Goal: Information Seeking & Learning: Learn about a topic

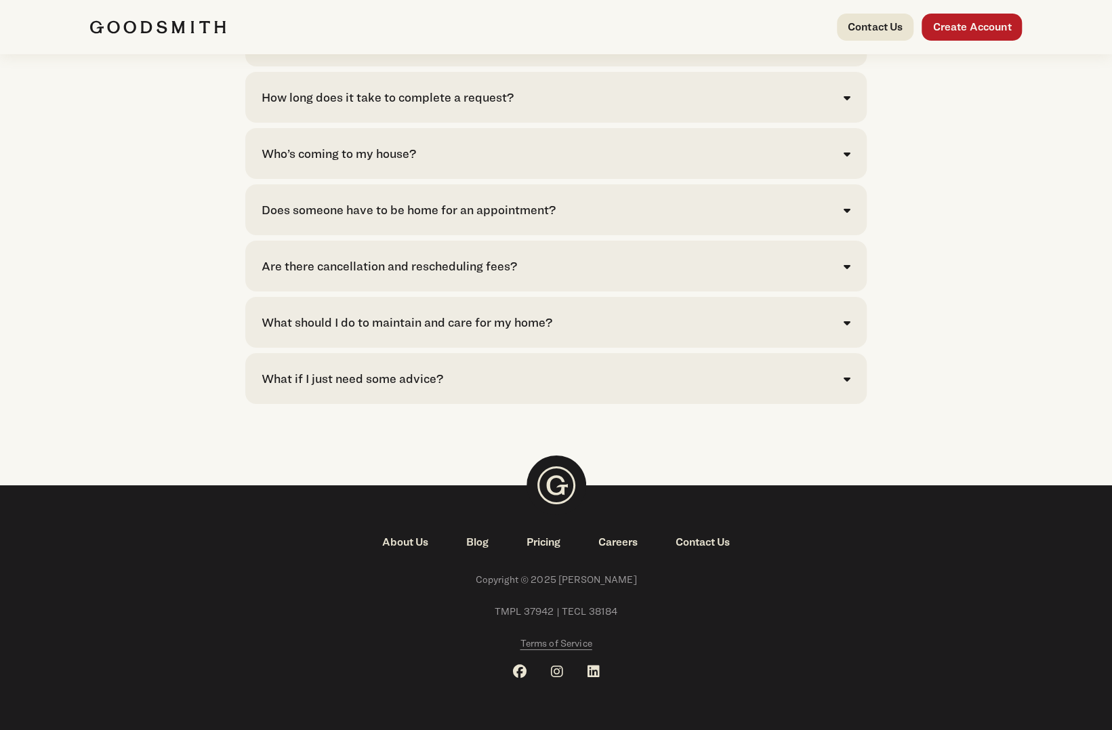
scroll to position [2366, 0]
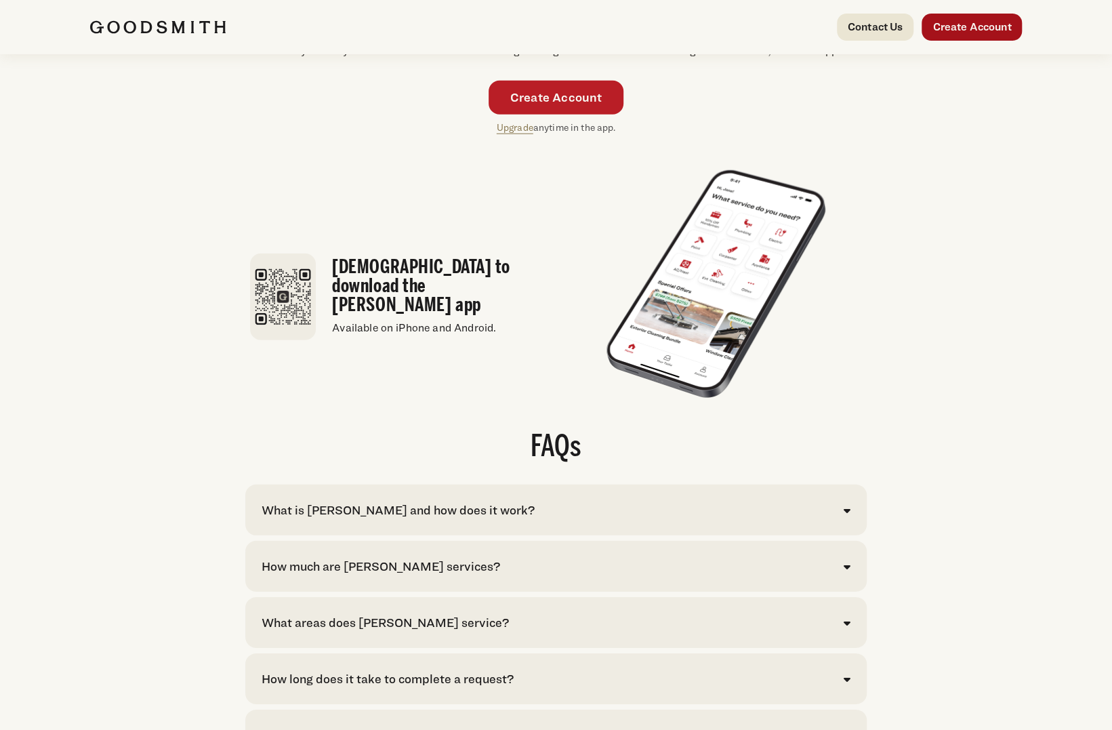
click at [945, 32] on link "Create Account" at bounding box center [971, 27] width 100 height 27
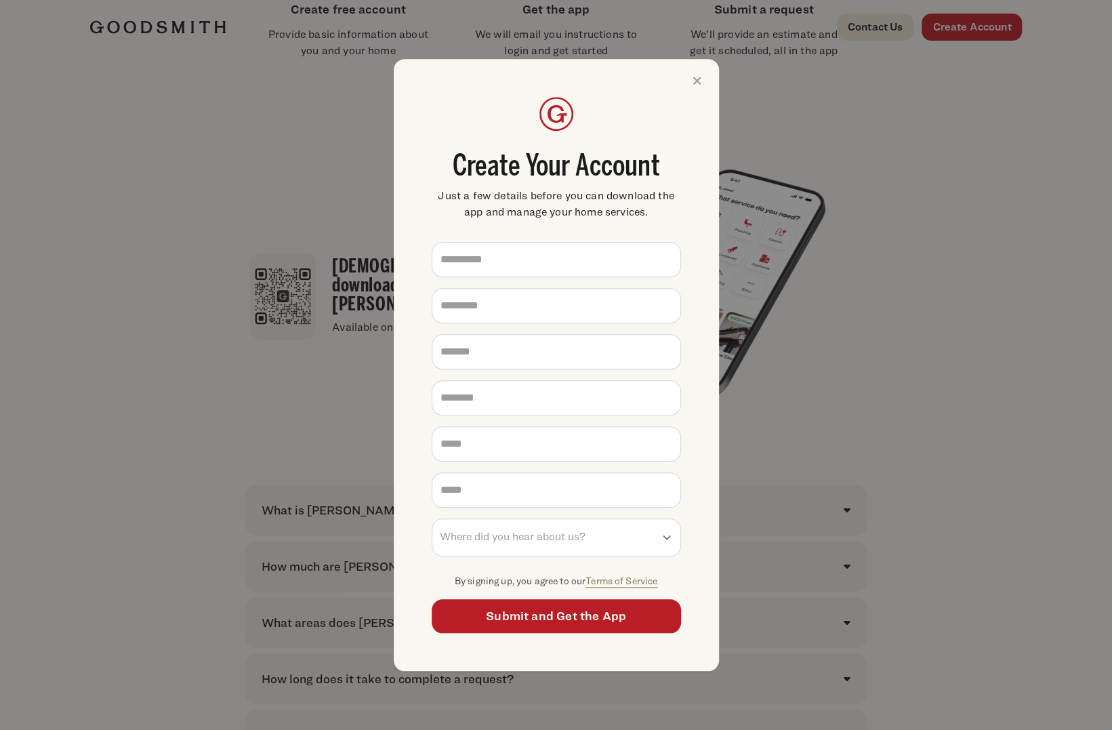
click at [989, 423] on div "**********" at bounding box center [556, 365] width 1112 height 730
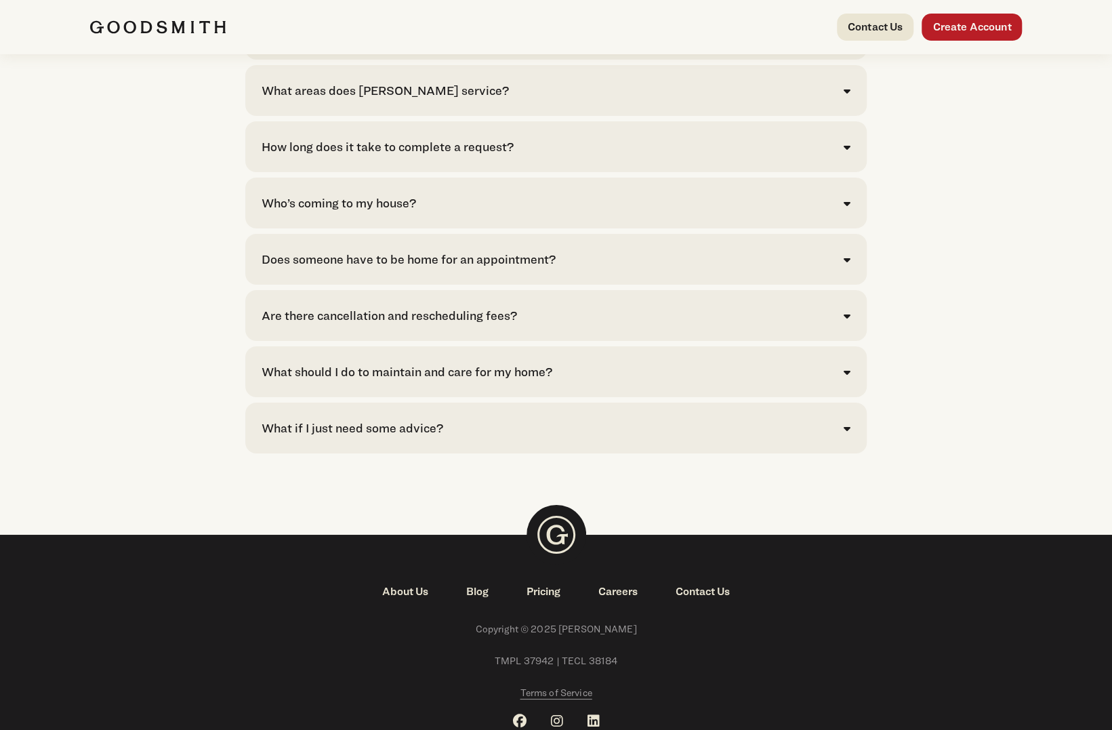
scroll to position [2976, 0]
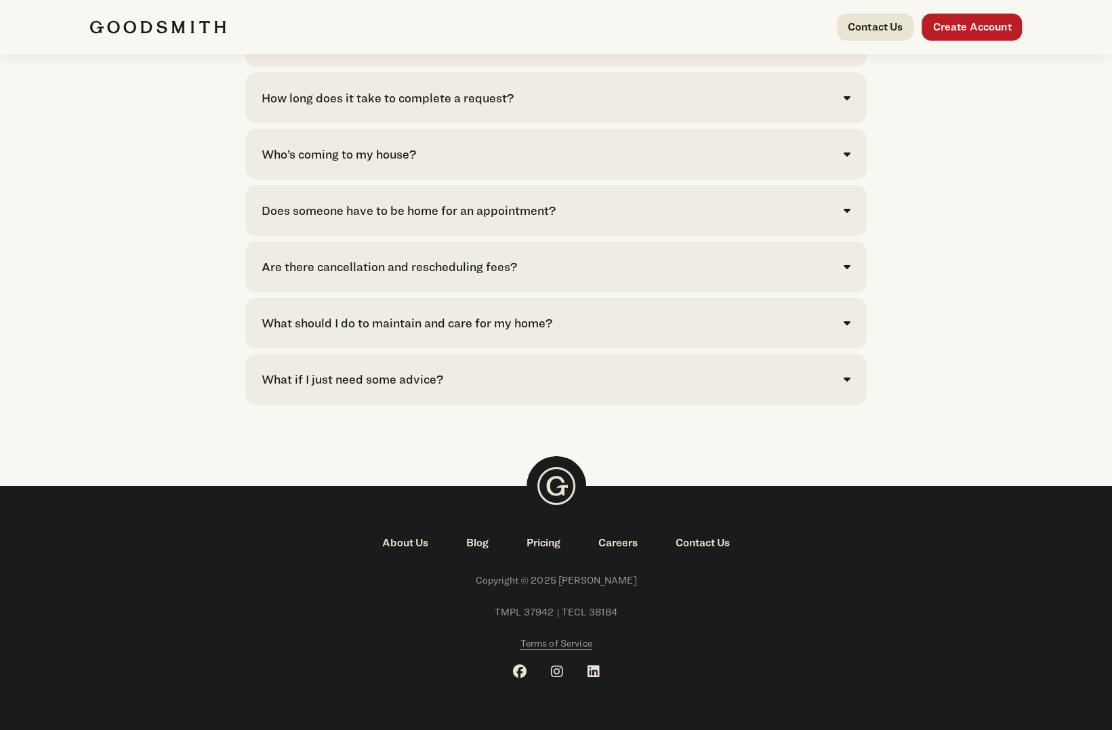
scroll to position [2976, 0]
click at [554, 547] on link "Pricing" at bounding box center [543, 543] width 72 height 16
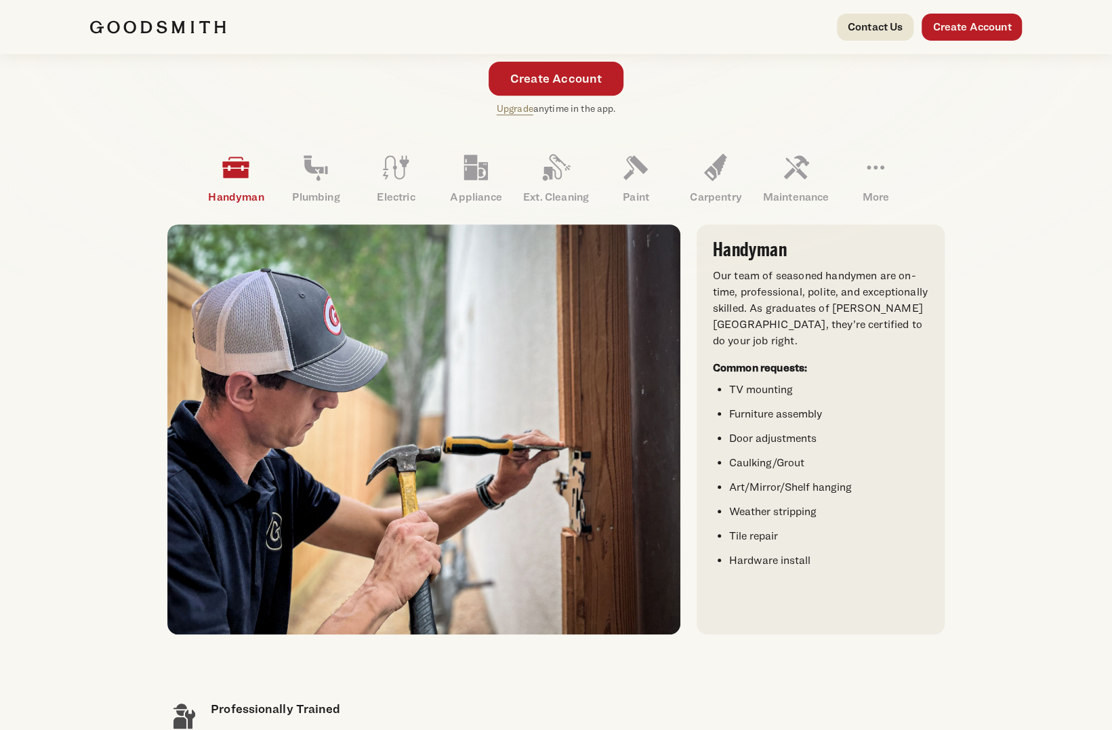
scroll to position [203, 0]
